Goal: Task Accomplishment & Management: Use online tool/utility

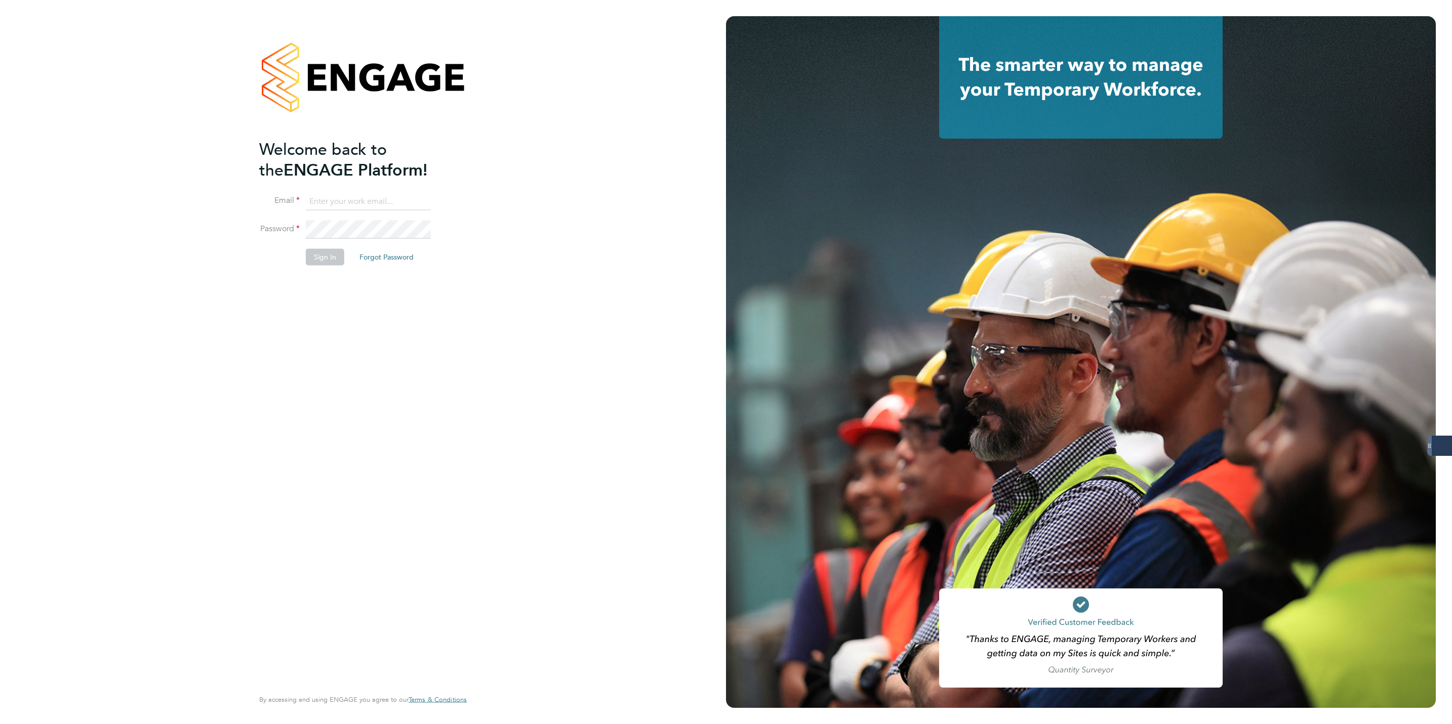
type input "Lewis.hodson@servicecare.org.uk"
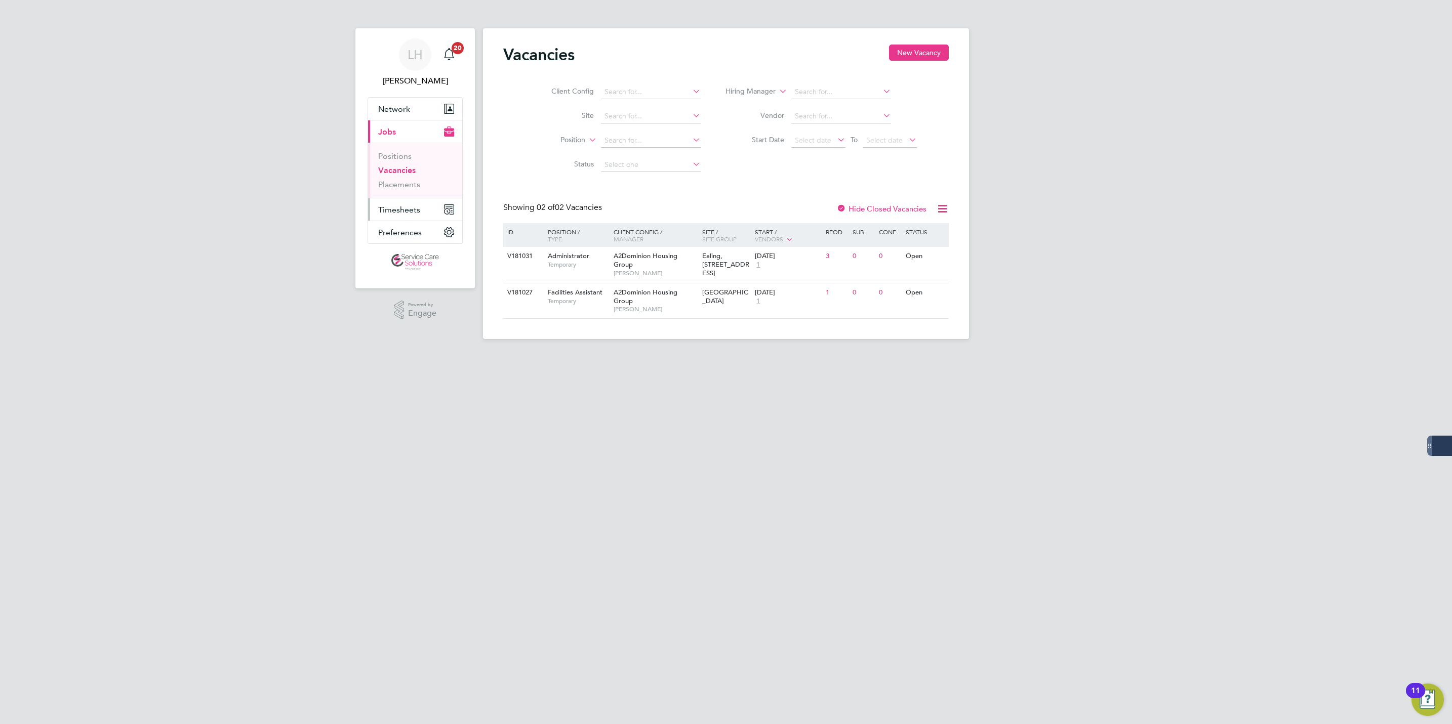
click at [409, 207] on span "Timesheets" at bounding box center [399, 210] width 42 height 10
click at [404, 178] on link "Timesheets" at bounding box center [399, 179] width 42 height 10
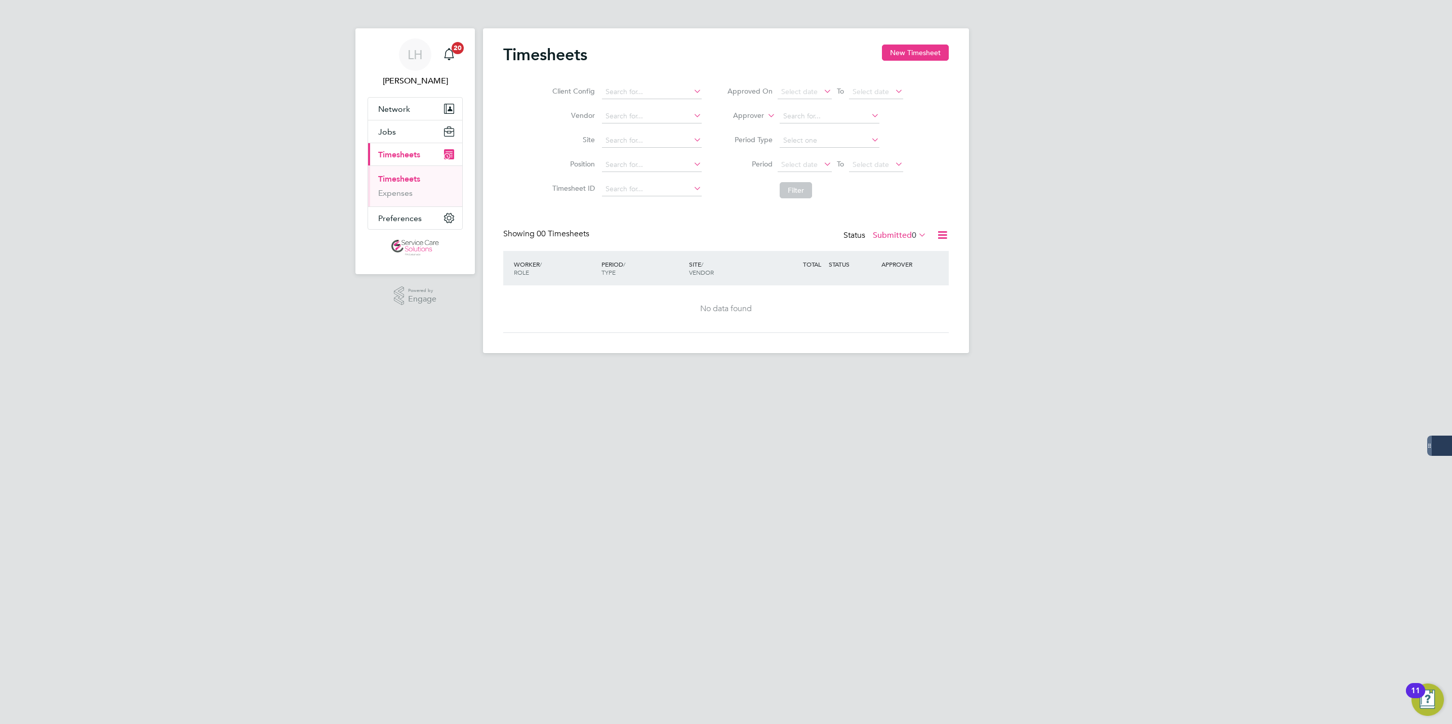
click at [896, 233] on label "Submitted 0" at bounding box center [900, 235] width 54 height 10
click at [897, 297] on li "Approved" at bounding box center [886, 297] width 47 height 14
